Goal: Task Accomplishment & Management: Complete application form

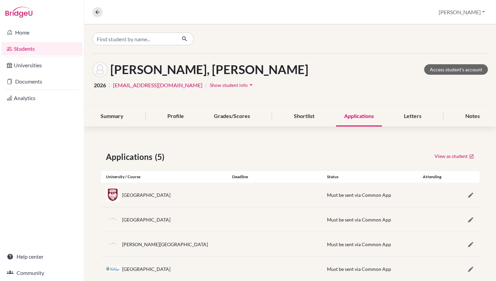
scroll to position [41, 0]
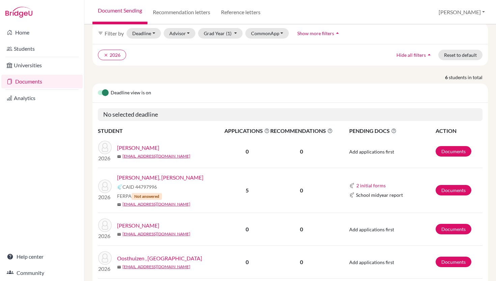
scroll to position [33, 0]
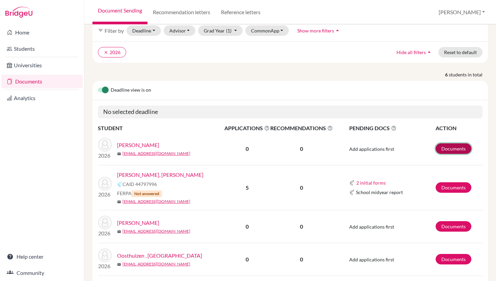
click at [456, 150] on link "Documents" at bounding box center [454, 148] width 36 height 10
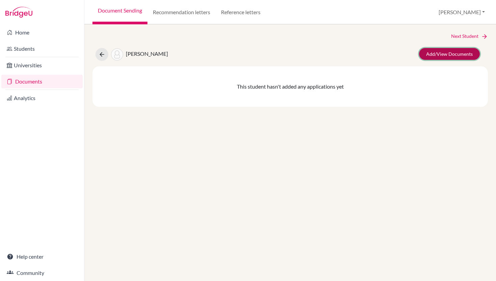
click at [442, 55] on link "Add/View Documents" at bounding box center [449, 54] width 61 height 12
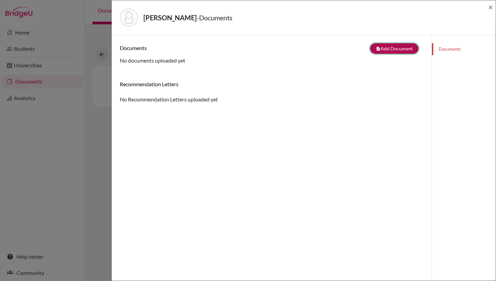
click at [387, 45] on button "note_add Add Document" at bounding box center [394, 48] width 48 height 10
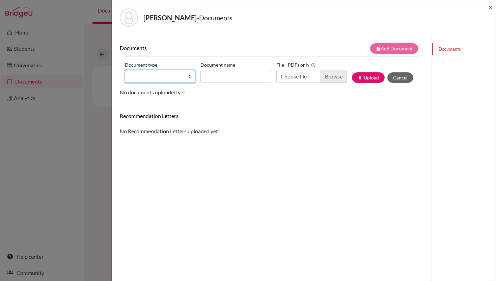
click at [173, 74] on select "Change explanation for Common App reports Counselor recommendation Internationa…" at bounding box center [160, 76] width 71 height 13
select select "2"
click at [125, 70] on select "Change explanation for Common App reports Counselor recommendation Internationa…" at bounding box center [160, 76] width 71 height 13
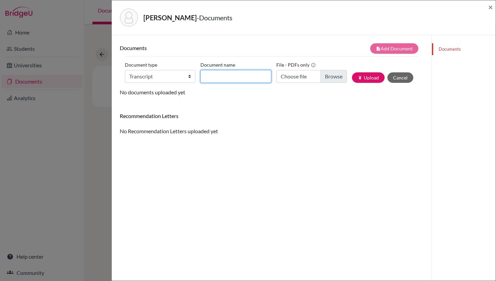
click at [229, 79] on input "Document name" at bounding box center [236, 76] width 71 height 13
type input "Mohammadullah Sallim Azimi 9-11 Transcript"
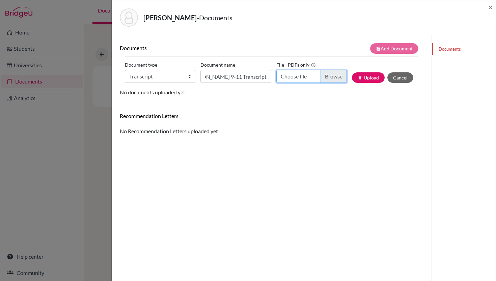
click at [320, 74] on input "Choose file" at bounding box center [311, 76] width 71 height 13
type input "C:\fakepath\Sallim Azimi Official Transcript.pdf"
click at [368, 76] on button "publish Upload" at bounding box center [368, 77] width 33 height 10
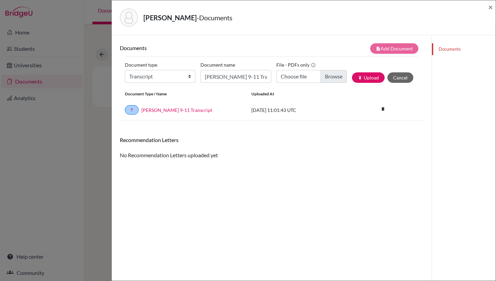
click at [488, 8] on div "Azimi, Mohammadullah Sallim - Documents ×" at bounding box center [303, 17] width 379 height 29
click at [490, 7] on span "×" at bounding box center [490, 7] width 5 height 10
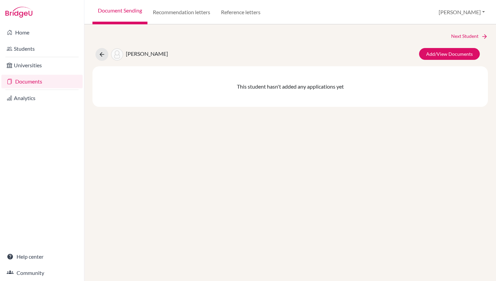
click at [112, 12] on link "Document Sending" at bounding box center [119, 12] width 55 height 24
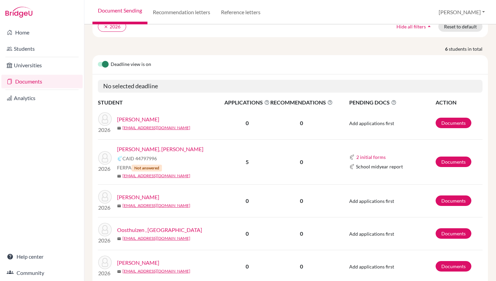
scroll to position [87, 0]
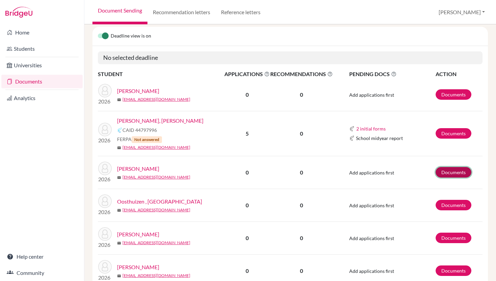
click at [456, 170] on link "Documents" at bounding box center [454, 172] width 36 height 10
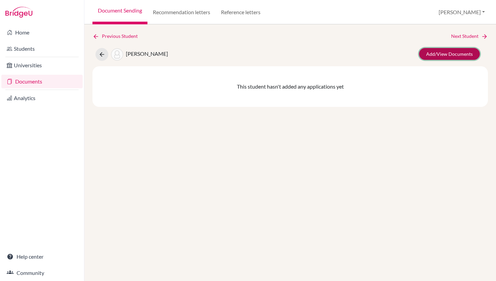
click at [447, 57] on link "Add/View Documents" at bounding box center [449, 54] width 61 height 12
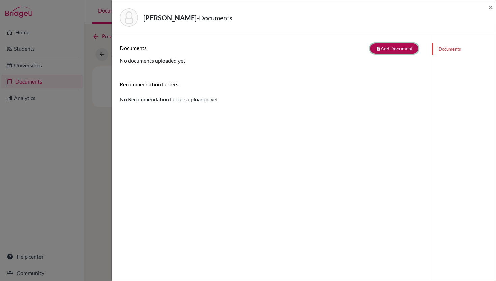
click at [394, 46] on button "note_add Add Document" at bounding box center [394, 48] width 48 height 10
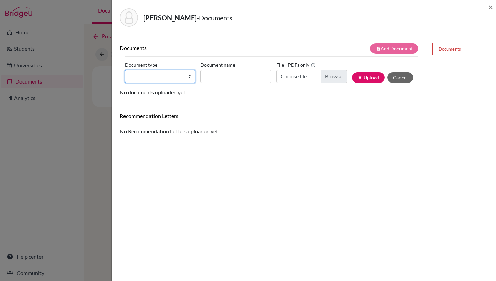
click at [186, 75] on select "Change explanation for Common App reports Counselor recommendation Internationa…" at bounding box center [160, 76] width 71 height 13
select select "2"
click at [125, 70] on select "Change explanation for Common App reports Counselor recommendation Internationa…" at bounding box center [160, 76] width 71 height 13
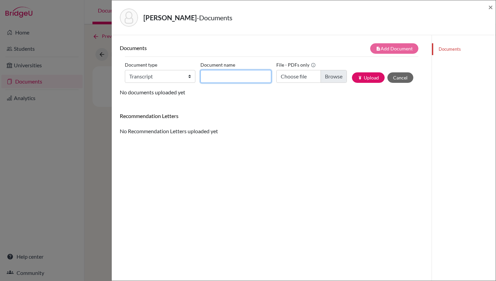
click at [219, 79] on input "Document name" at bounding box center [236, 76] width 71 height 13
type input "[PERSON_NAME] ISK Transcript"
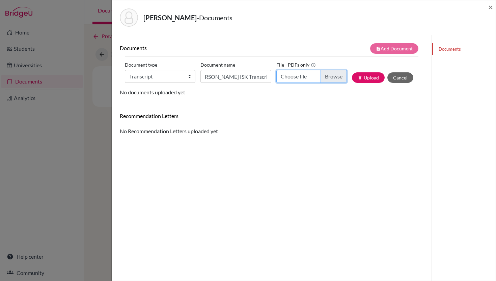
click at [307, 77] on input "Choose file" at bounding box center [311, 76] width 71 height 13
type input "C:\fakepath\Abdiel Murithi Kathuri Offical Transcript.pdf"
click at [374, 80] on button "publish Upload" at bounding box center [368, 77] width 33 height 10
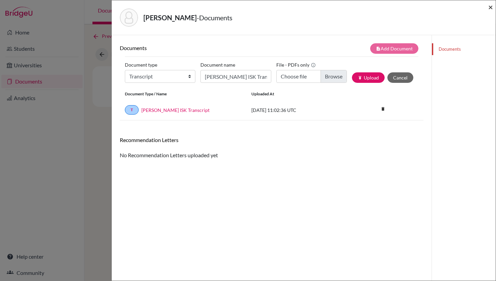
click at [492, 7] on span "×" at bounding box center [490, 7] width 5 height 10
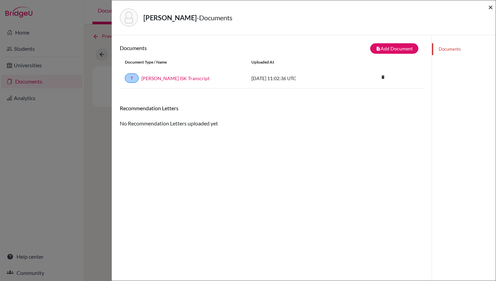
click at [490, 9] on span "×" at bounding box center [490, 7] width 5 height 10
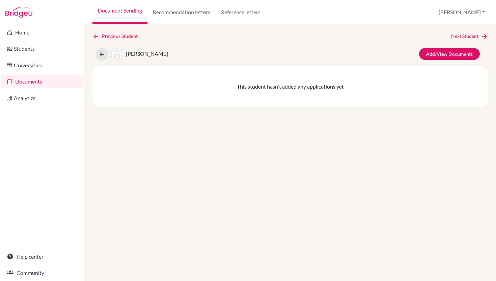
click at [133, 12] on link "Document Sending" at bounding box center [119, 12] width 55 height 24
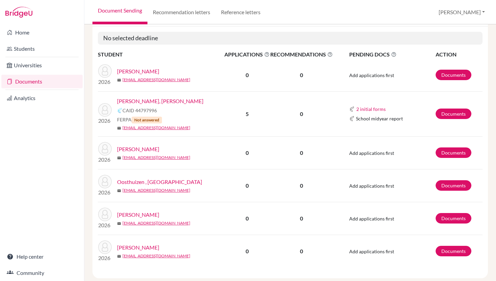
scroll to position [120, 0]
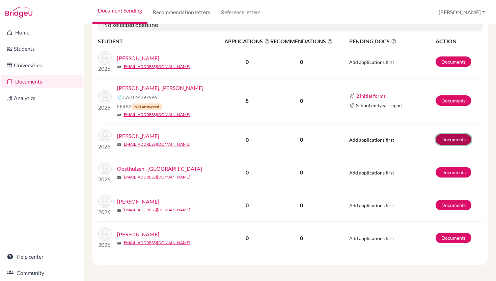
click at [447, 138] on link "Documents" at bounding box center [454, 139] width 36 height 10
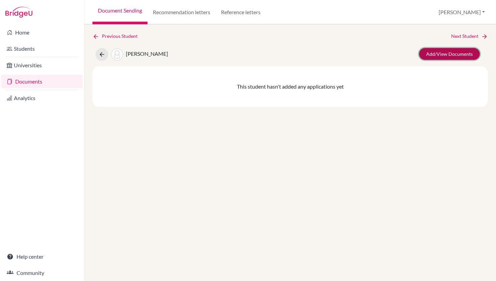
click at [445, 53] on link "Add/View Documents" at bounding box center [449, 54] width 61 height 12
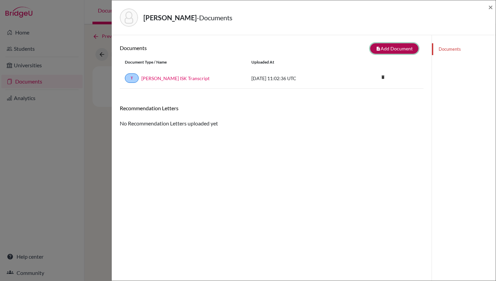
click at [385, 46] on button "note_add Add Document" at bounding box center [394, 48] width 48 height 10
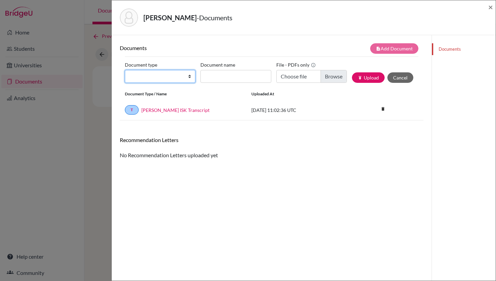
click at [188, 75] on select "Change explanation for Common App reports Counselor recommendation Internationa…" at bounding box center [160, 76] width 71 height 13
select select "2"
click at [125, 70] on select "Change explanation for Common App reports Counselor recommendation Internationa…" at bounding box center [160, 76] width 71 height 13
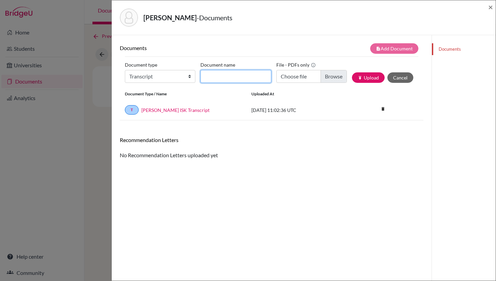
click at [221, 76] on input "Document name" at bounding box center [236, 76] width 71 height 13
type input "Abdiel Kathuri Previous School Docs"
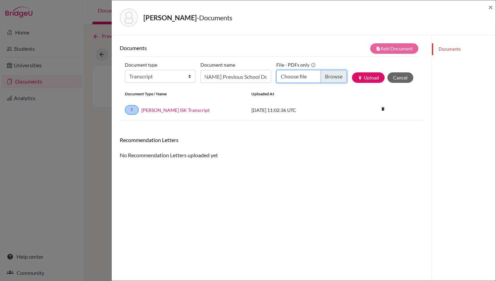
click at [298, 76] on input "Choose file" at bounding box center [311, 76] width 71 height 13
type input "C:\fakepath\Abdiel Murithi Previous School Docs.pdf"
click at [365, 77] on button "publish Upload" at bounding box center [368, 77] width 33 height 10
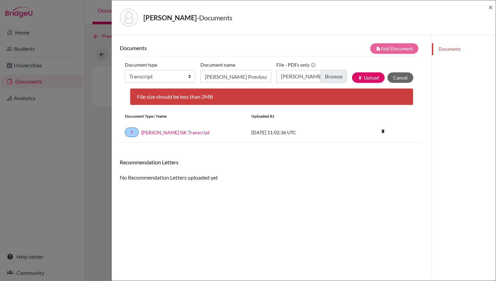
click at [222, 97] on div "File size should be less than 2MB" at bounding box center [272, 96] width 284 height 17
click at [309, 80] on input "Abdiel Murithi Previous School Docs.pdf" at bounding box center [311, 76] width 71 height 13
click at [396, 80] on button "Cancel" at bounding box center [401, 77] width 26 height 10
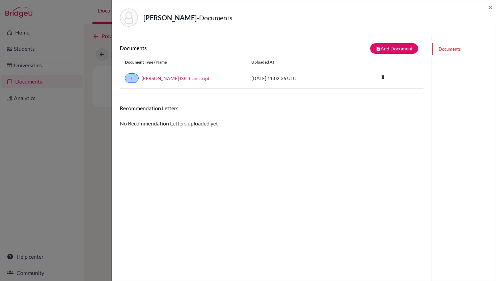
click at [494, 6] on div "Kathuri, Abdiel - Documents ×" at bounding box center [304, 17] width 384 height 35
click at [380, 44] on button "note_add Add Document" at bounding box center [394, 48] width 48 height 10
select select "2"
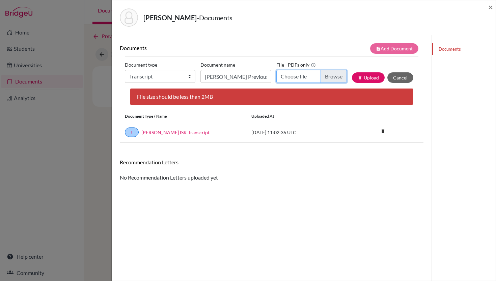
click at [325, 77] on input "Choose file" at bounding box center [311, 76] width 71 height 13
type input "C:\fakepath\Abdiel+Murithi+Previous+School+Docs-compressed.pdf"
click at [367, 78] on button "publish Upload" at bounding box center [368, 77] width 33 height 10
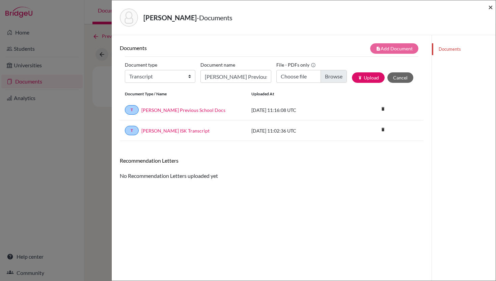
click at [491, 7] on span "×" at bounding box center [490, 7] width 5 height 10
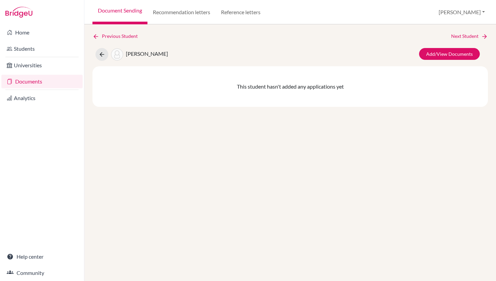
click at [126, 5] on link "Document Sending" at bounding box center [119, 12] width 55 height 24
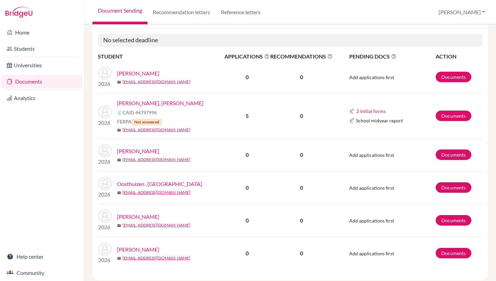
scroll to position [120, 0]
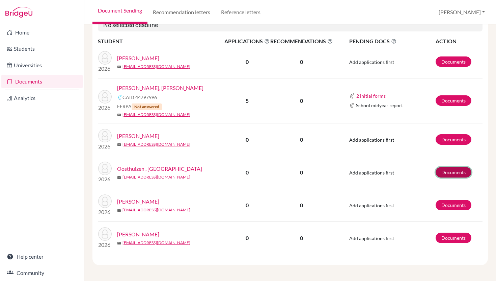
click at [436, 171] on link "Documents" at bounding box center [454, 172] width 36 height 10
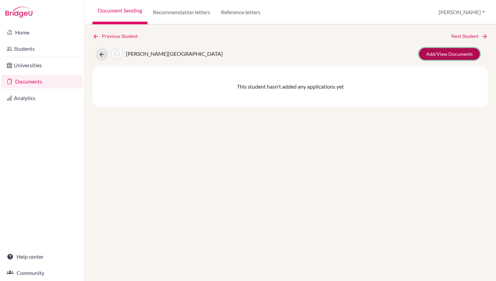
click at [440, 54] on link "Add/View Documents" at bounding box center [449, 54] width 61 height 12
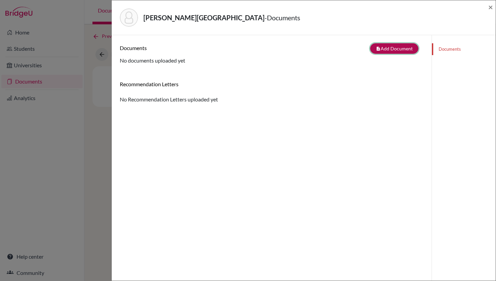
click at [380, 45] on button "note_add Add Document" at bounding box center [394, 48] width 48 height 10
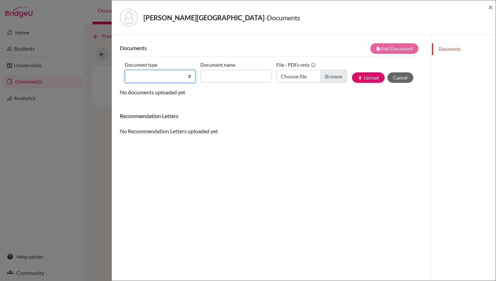
click at [187, 77] on select "Change explanation for Common App reports Counselor recommendation Internationa…" at bounding box center [160, 76] width 71 height 13
select select "2"
click at [125, 70] on select "Change explanation for Common App reports Counselor recommendation Internationa…" at bounding box center [160, 76] width 71 height 13
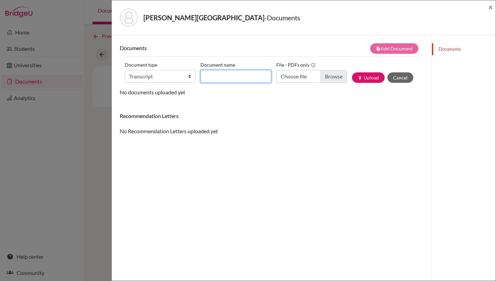
click at [232, 78] on input "Document name" at bounding box center [236, 76] width 71 height 13
type input "[PERSON_NAME]"
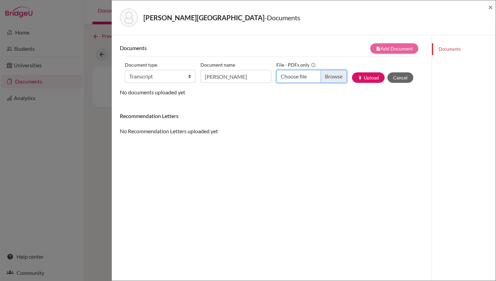
click at [289, 72] on input "Choose file" at bounding box center [311, 76] width 71 height 13
type input "C:\fakepath\[PERSON_NAME] Official Transcript.pdf"
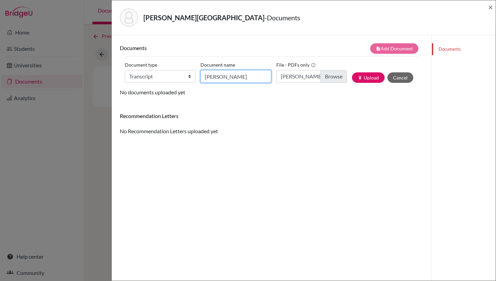
click at [237, 77] on input "[PERSON_NAME]" at bounding box center [236, 76] width 71 height 13
type input "[PERSON_NAME] ISK Transcript"
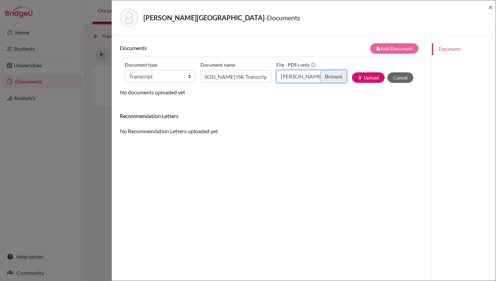
scroll to position [0, 0]
click at [292, 77] on input "[PERSON_NAME] Official Transcript.pdf" at bounding box center [311, 76] width 71 height 13
click at [372, 76] on button "publish Upload" at bounding box center [368, 77] width 33 height 10
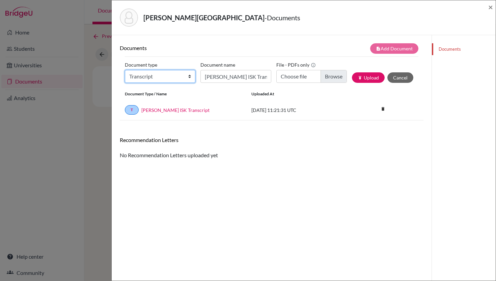
click at [188, 74] on select "Change explanation for Common App reports Counselor recommendation Internationa…" at bounding box center [160, 76] width 71 height 13
select select "2"
click at [125, 70] on select "Change explanation for Common App reports Counselor recommendation Internationa…" at bounding box center [160, 76] width 71 height 13
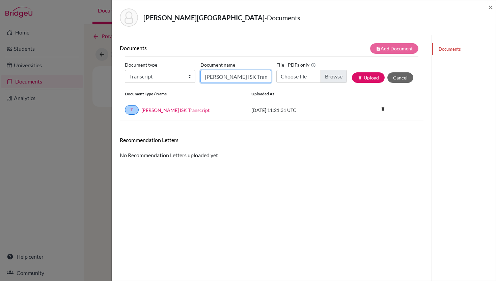
click at [225, 77] on input "Izak Oosthuizen ISK Transcript" at bounding box center [236, 76] width 71 height 13
type input "I"
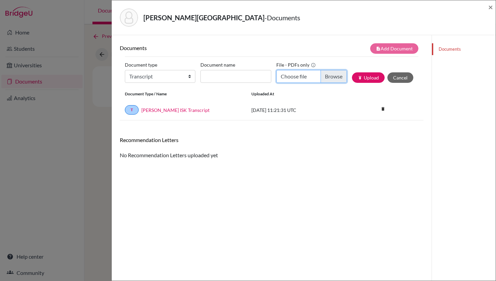
click at [322, 81] on input "Choose file" at bounding box center [311, 76] width 71 height 13
type input "C:\fakepath\Izak Oosthuizen_Grade 9_Report Card.pdf"
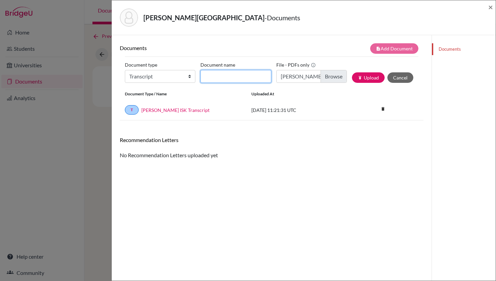
click at [242, 72] on input "Document name" at bounding box center [236, 76] width 71 height 13
type input "Izak Oosthuizen Grade 9 Report Card"
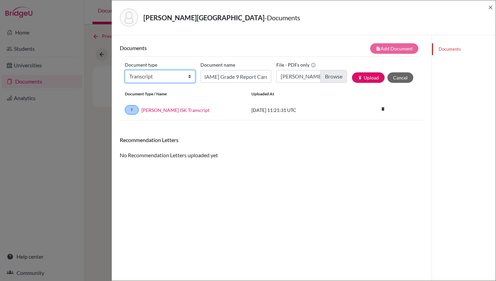
click at [187, 73] on select "Change explanation for Common App reports Counselor recommendation Internationa…" at bounding box center [160, 76] width 71 height 13
click at [125, 70] on select "Change explanation for Common App reports Counselor recommendation Internationa…" at bounding box center [160, 76] width 71 height 13
click at [365, 79] on button "publish Upload" at bounding box center [368, 77] width 33 height 10
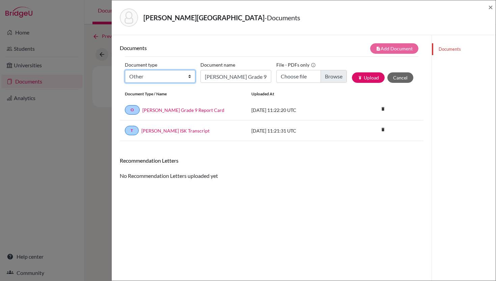
click at [188, 77] on select "Change explanation for Common App reports Counselor recommendation Internationa…" at bounding box center [160, 76] width 71 height 13
select select "39"
click at [125, 70] on select "Change explanation for Common App reports Counselor recommendation Internationa…" at bounding box center [160, 76] width 71 height 13
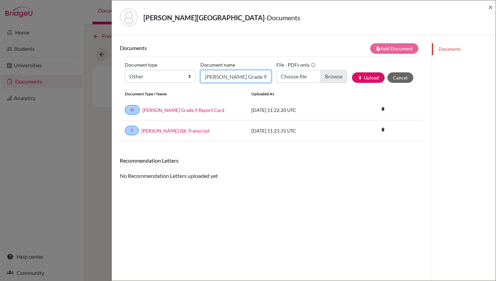
click at [221, 79] on input "Izak Oosthuizen Grade 9 Report Card" at bounding box center [236, 76] width 71 height 13
type input "Izak Oosthuizen Grade 10 Report Card"
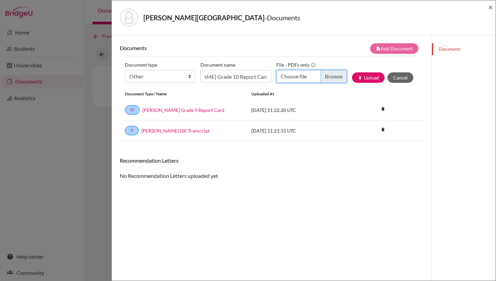
click at [321, 75] on input "Choose file" at bounding box center [311, 76] width 71 height 13
type input "C:\fakepath\Izak Oosthuizen_Grade 10_Report Card.pdf"
click at [365, 79] on button "publish Upload" at bounding box center [368, 77] width 33 height 10
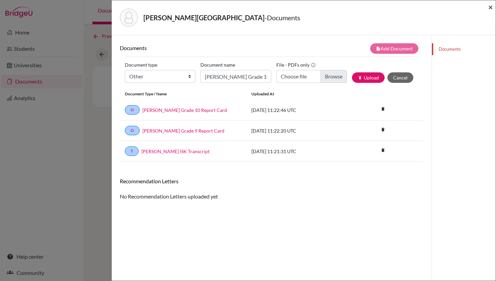
click at [492, 8] on span "×" at bounding box center [490, 7] width 5 height 10
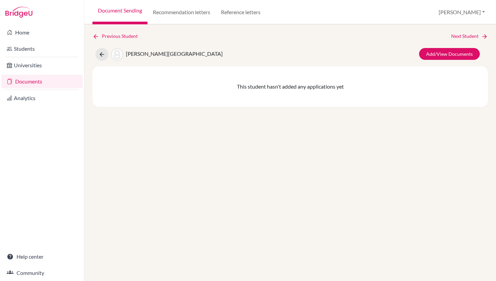
click at [135, 7] on link "Document Sending" at bounding box center [119, 12] width 55 height 24
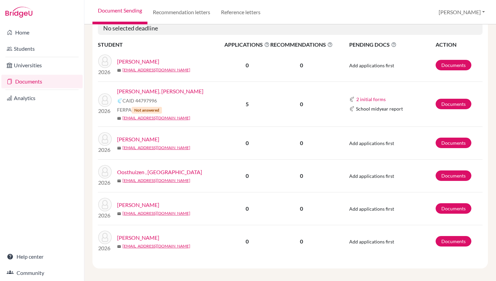
scroll to position [120, 0]
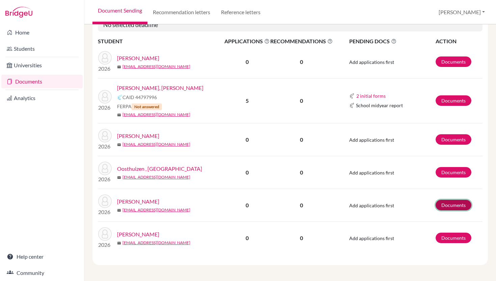
click at [453, 206] on link "Documents" at bounding box center [454, 205] width 36 height 10
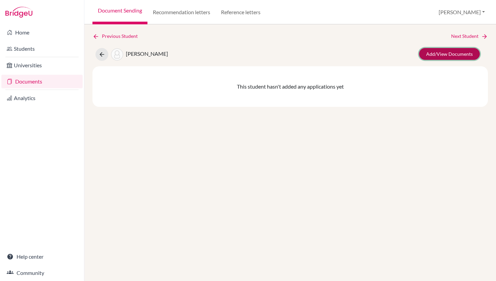
click at [449, 52] on link "Add/View Documents" at bounding box center [449, 54] width 61 height 12
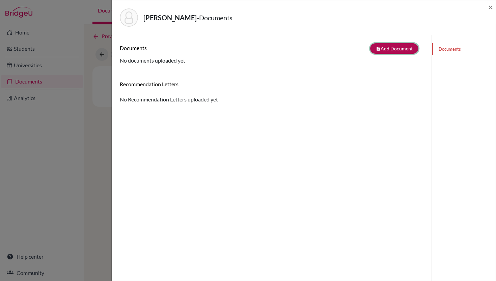
click at [394, 48] on button "note_add Add Document" at bounding box center [394, 48] width 48 height 10
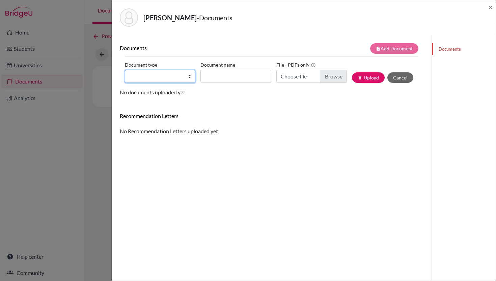
click at [190, 78] on select "Change explanation for Common App reports Counselor recommendation Internationa…" at bounding box center [160, 76] width 71 height 13
select select "2"
click at [125, 70] on select "Change explanation for Common App reports Counselor recommendation Internationa…" at bounding box center [160, 76] width 71 height 13
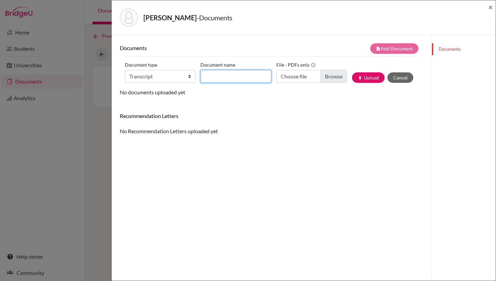
click at [235, 79] on input "Document name" at bounding box center [236, 76] width 71 height 13
type input "[PERSON_NAME] ISK Transcript"
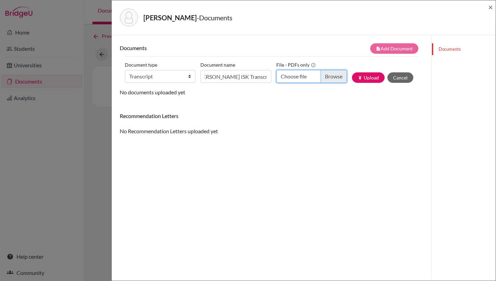
click at [328, 79] on input "Choose file" at bounding box center [311, 76] width 71 height 13
type input "C:\fakepath\[PERSON_NAME] Official Transcript.pdf"
click at [367, 78] on button "publish Upload" at bounding box center [368, 77] width 33 height 10
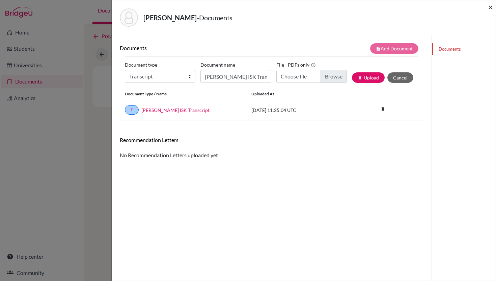
click at [489, 6] on span "×" at bounding box center [490, 7] width 5 height 10
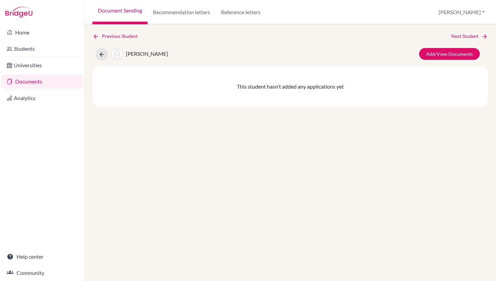
click at [112, 6] on link "Document Sending" at bounding box center [119, 12] width 55 height 24
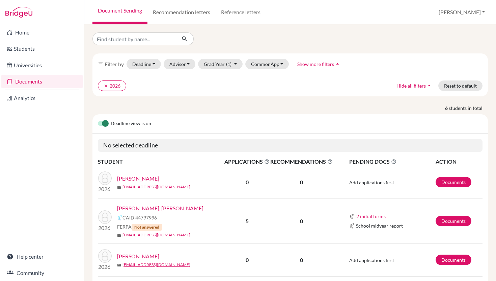
scroll to position [120, 0]
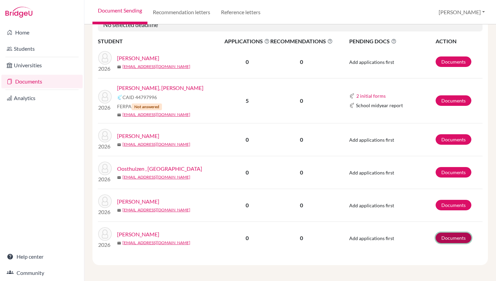
click at [454, 239] on link "Documents" at bounding box center [454, 237] width 36 height 10
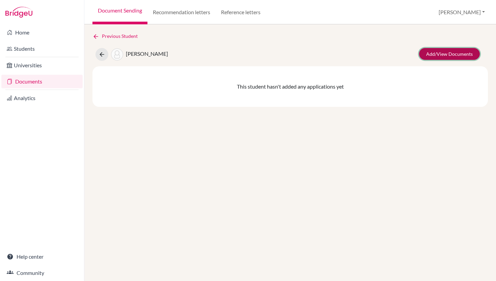
click at [441, 54] on link "Add/View Documents" at bounding box center [449, 54] width 61 height 12
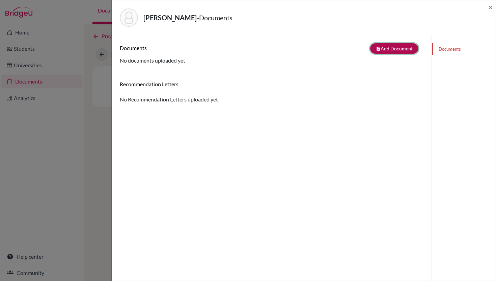
click at [404, 48] on button "note_add Add Document" at bounding box center [394, 48] width 48 height 10
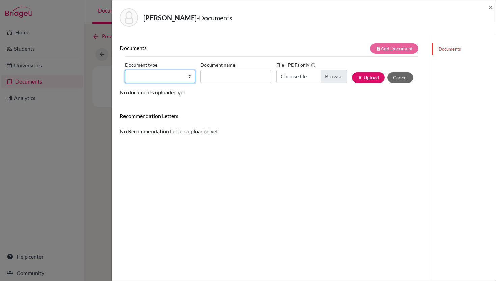
click at [153, 81] on select "Change explanation for Common App reports Counselor recommendation Internationa…" at bounding box center [160, 76] width 71 height 13
select select "2"
click at [125, 70] on select "Change explanation for Common App reports Counselor recommendation Internationa…" at bounding box center [160, 76] width 71 height 13
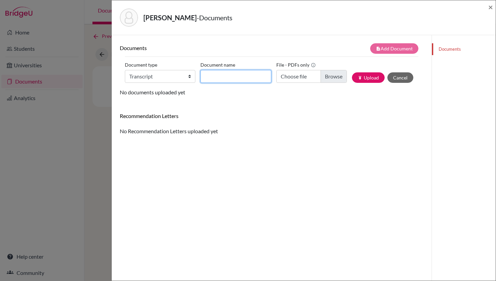
click at [223, 78] on input "Document name" at bounding box center [236, 76] width 71 height 13
type input "Olga Westman ISK Transcript"
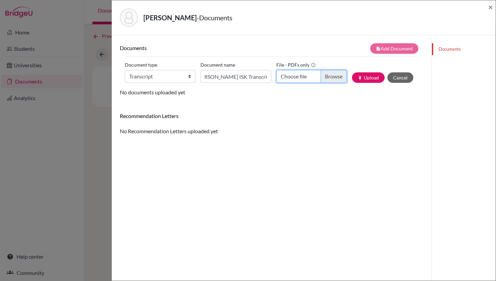
click at [316, 82] on input "Choose file" at bounding box center [311, 76] width 71 height 13
type input "C:\fakepath\Olga Westman Official Transcript.pdf"
click at [372, 77] on button "publish Upload" at bounding box center [368, 77] width 33 height 10
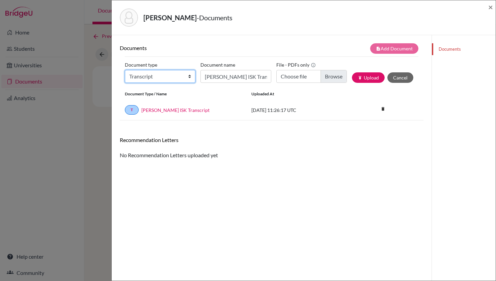
click at [159, 76] on select "Change explanation for Common App reports Counselor recommendation Internationa…" at bounding box center [160, 76] width 71 height 13
select select "39"
click at [125, 70] on select "Change explanation for Common App reports Counselor recommendation Internationa…" at bounding box center [160, 76] width 71 height 13
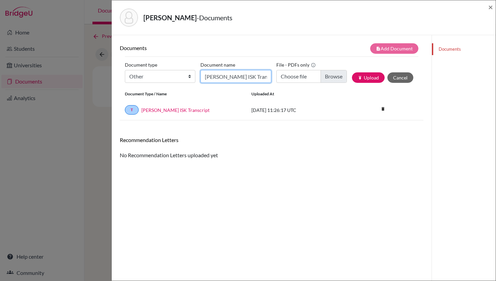
click at [229, 76] on input "Olga Westman ISK Transcript" at bounding box center [236, 76] width 71 height 13
type input "Olga Westman Grade 9 Report Card"
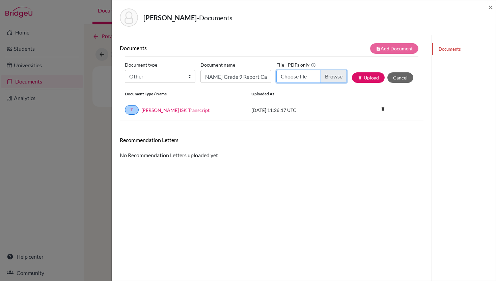
click at [301, 72] on input "Choose file" at bounding box center [311, 76] width 71 height 13
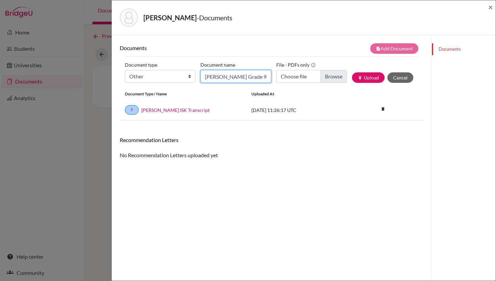
click at [256, 80] on input "Olga Westman Grade 9 Report Card" at bounding box center [236, 76] width 71 height 13
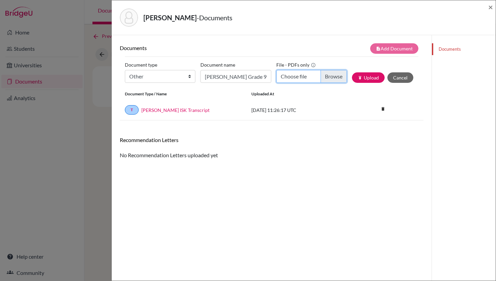
click at [299, 75] on input "Choose file" at bounding box center [311, 76] width 71 height 13
type input "C:\fakepath\Olga.W_Schol Leaving Certificate.pdf"
click at [373, 76] on button "publish Upload" at bounding box center [368, 77] width 33 height 10
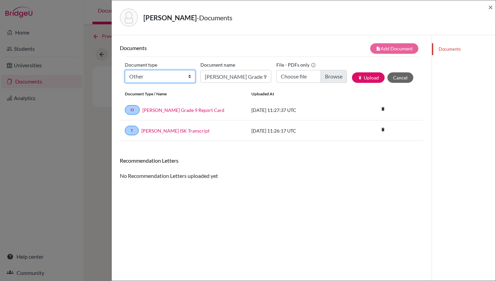
click at [184, 80] on select "Change explanation for Common App reports Counselor recommendation Internationa…" at bounding box center [160, 76] width 71 height 13
select select "39"
click at [125, 70] on select "Change explanation for Common App reports Counselor recommendation Internationa…" at bounding box center [160, 76] width 71 height 13
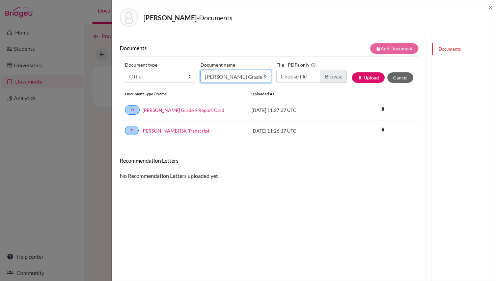
click at [215, 77] on input "Olga Westman Grade 9 Report Card" at bounding box center [236, 76] width 71 height 13
type input "o"
type input "Olga Westman Grade 10 Report Card"
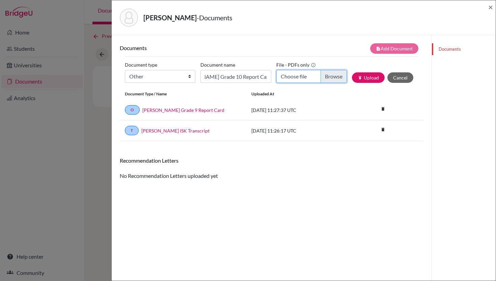
scroll to position [0, 0]
click at [320, 77] on input "Choose file" at bounding box center [311, 76] width 71 height 13
type input "C:\fakepath\Olga Westman Grade 10.pdf"
click at [365, 81] on button "publish Upload" at bounding box center [368, 77] width 33 height 10
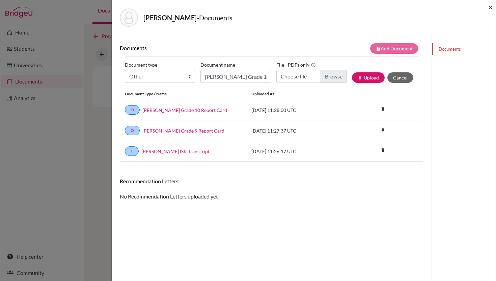
click at [490, 7] on span "×" at bounding box center [490, 7] width 5 height 10
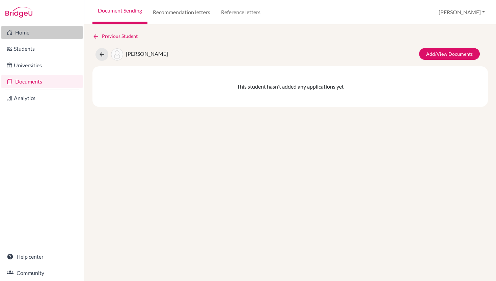
click at [39, 29] on link "Home" at bounding box center [41, 33] width 81 height 14
